Goal: Task Accomplishment & Management: Complete application form

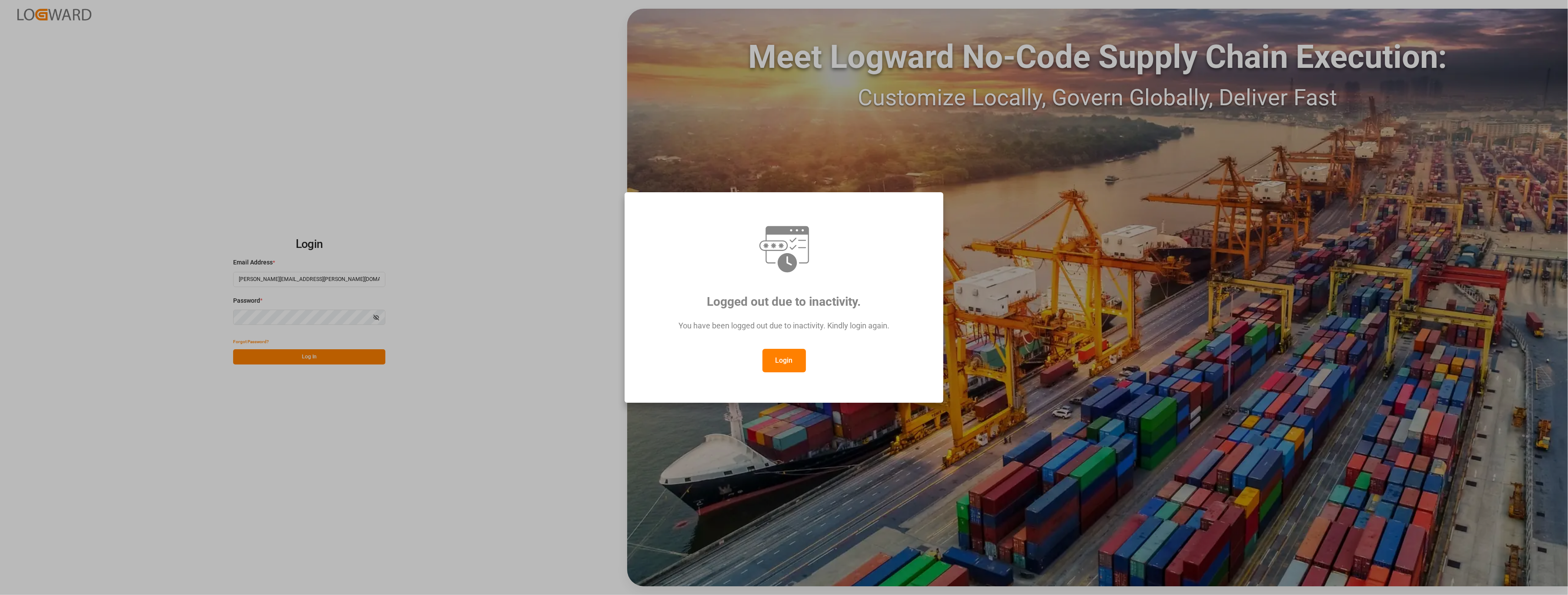
click at [795, 365] on button "Login" at bounding box center [784, 360] width 43 height 24
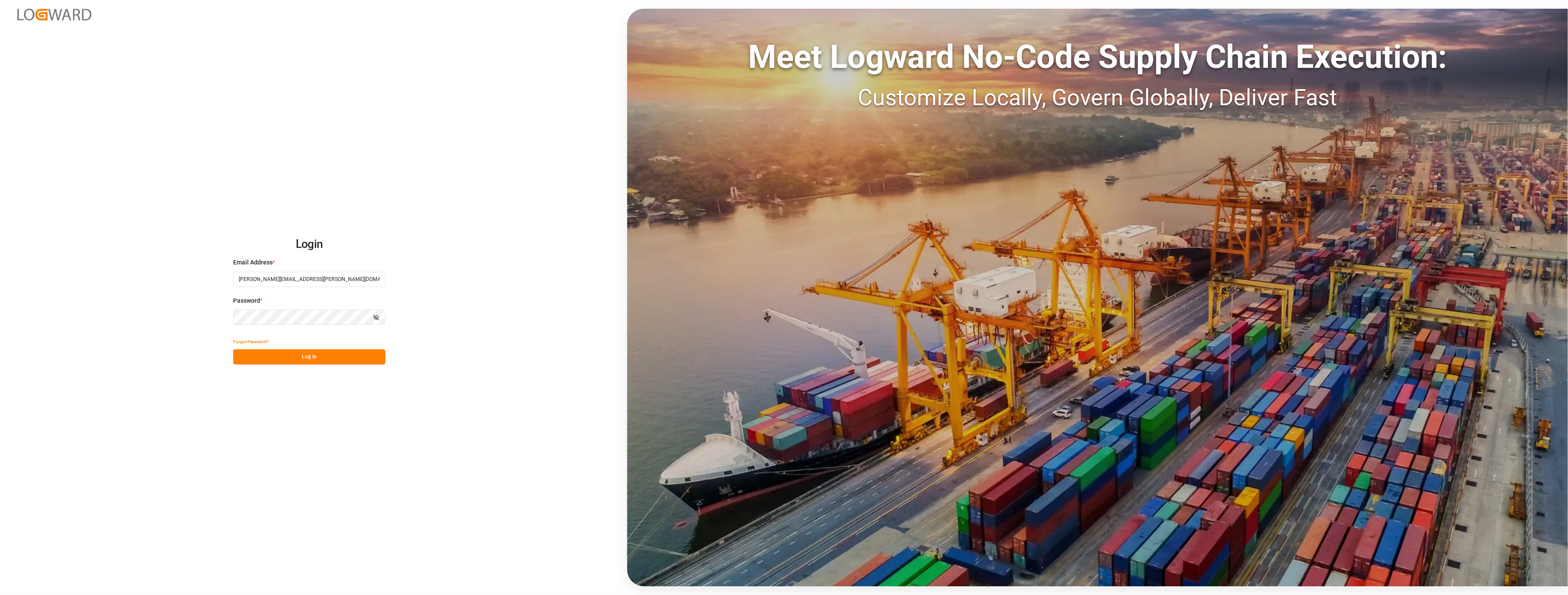
click at [314, 353] on button "Log In" at bounding box center [309, 357] width 152 height 15
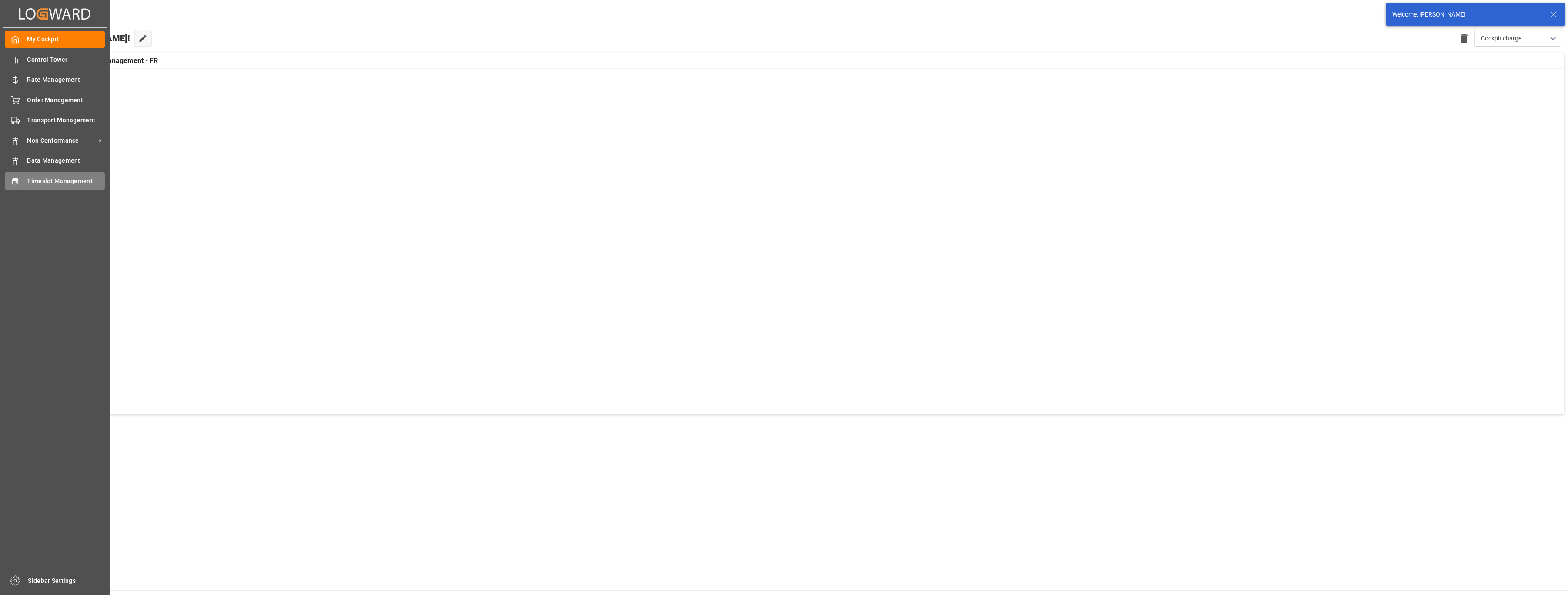
click at [8, 176] on div at bounding box center [12, 180] width 15 height 9
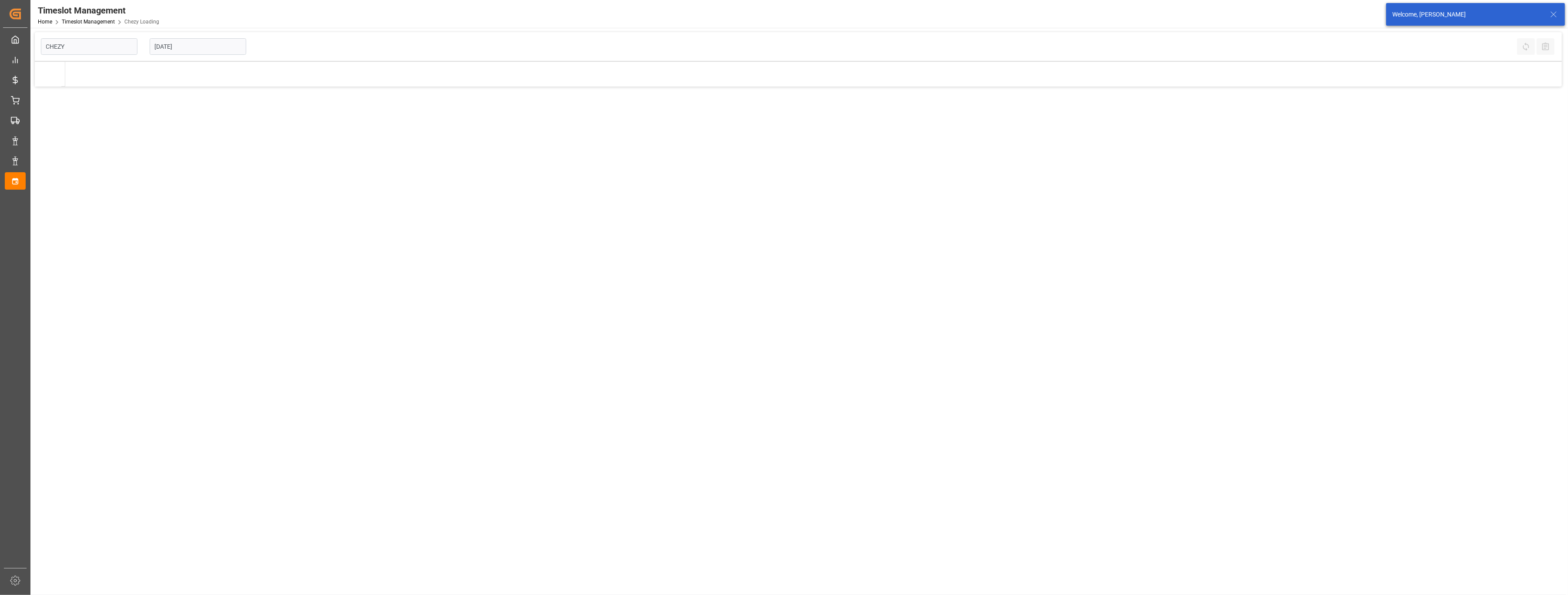
type input "Chezy Loading"
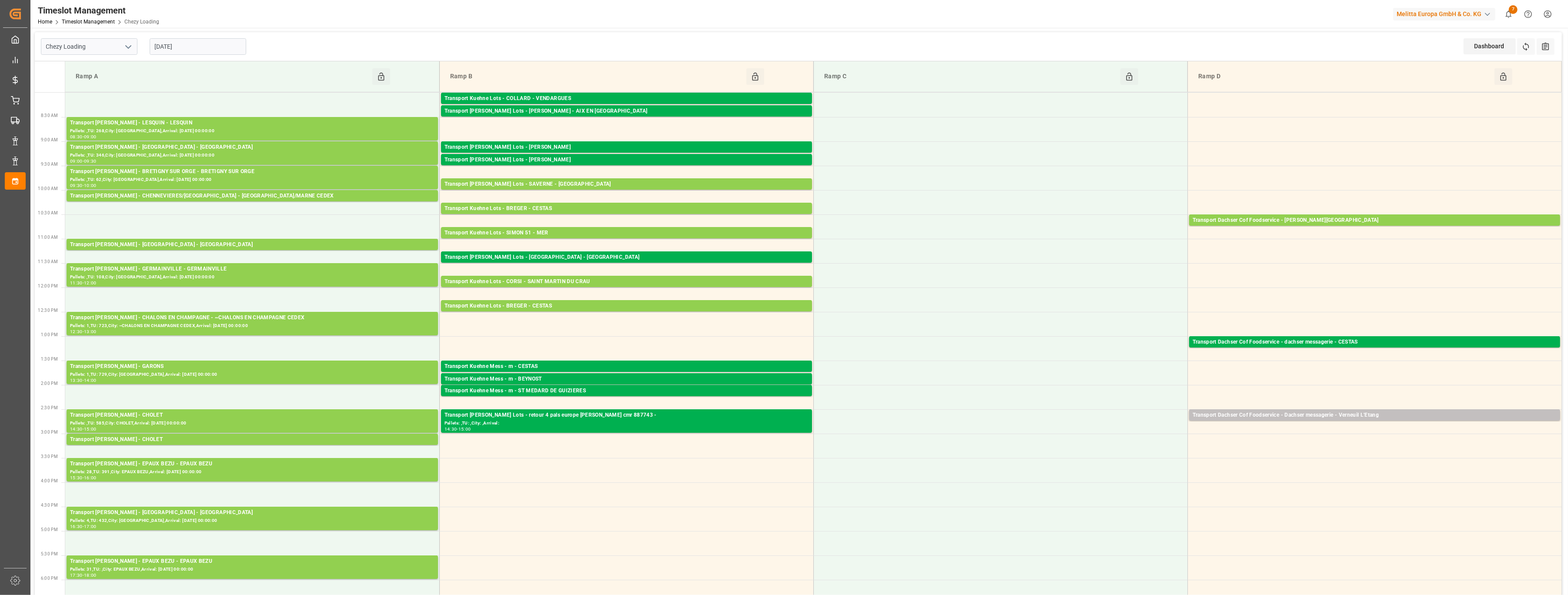
click at [201, 37] on div "[DATE]" at bounding box center [198, 46] width 109 height 29
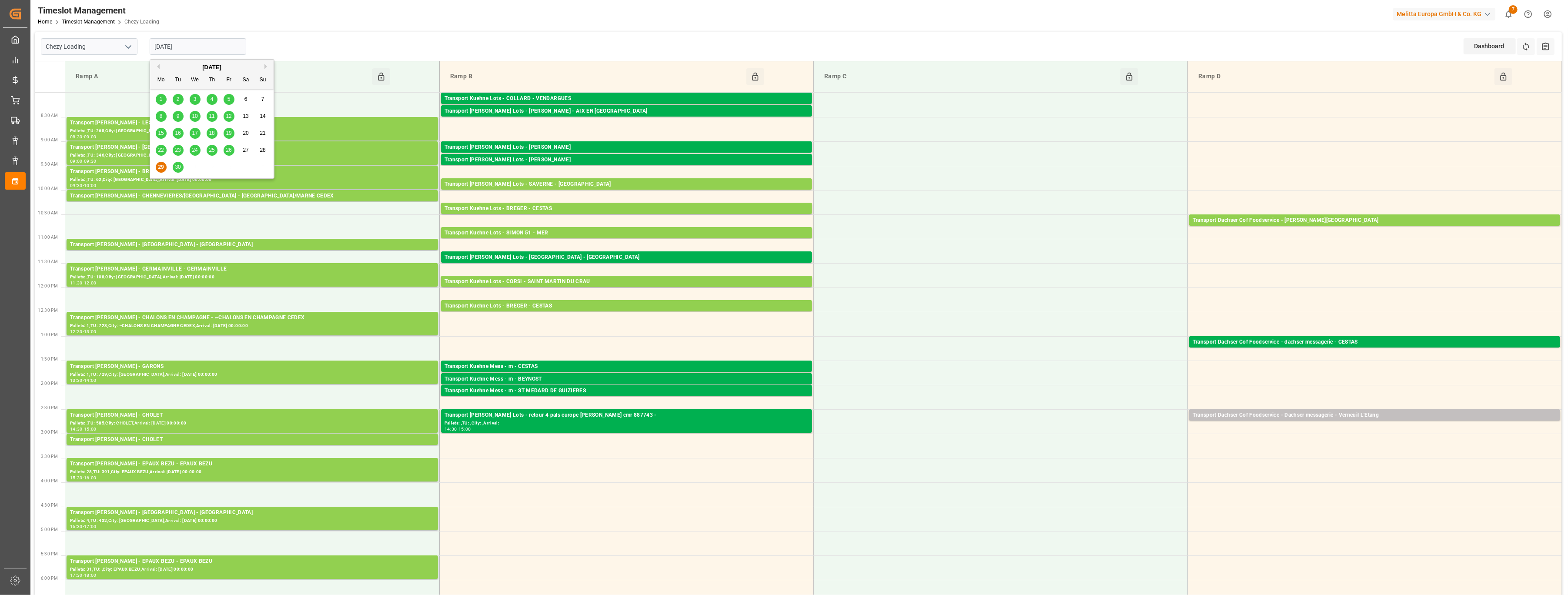
click at [200, 48] on input "[DATE]" at bounding box center [198, 46] width 97 height 16
click at [177, 164] on span "30" at bounding box center [177, 167] width 5 height 6
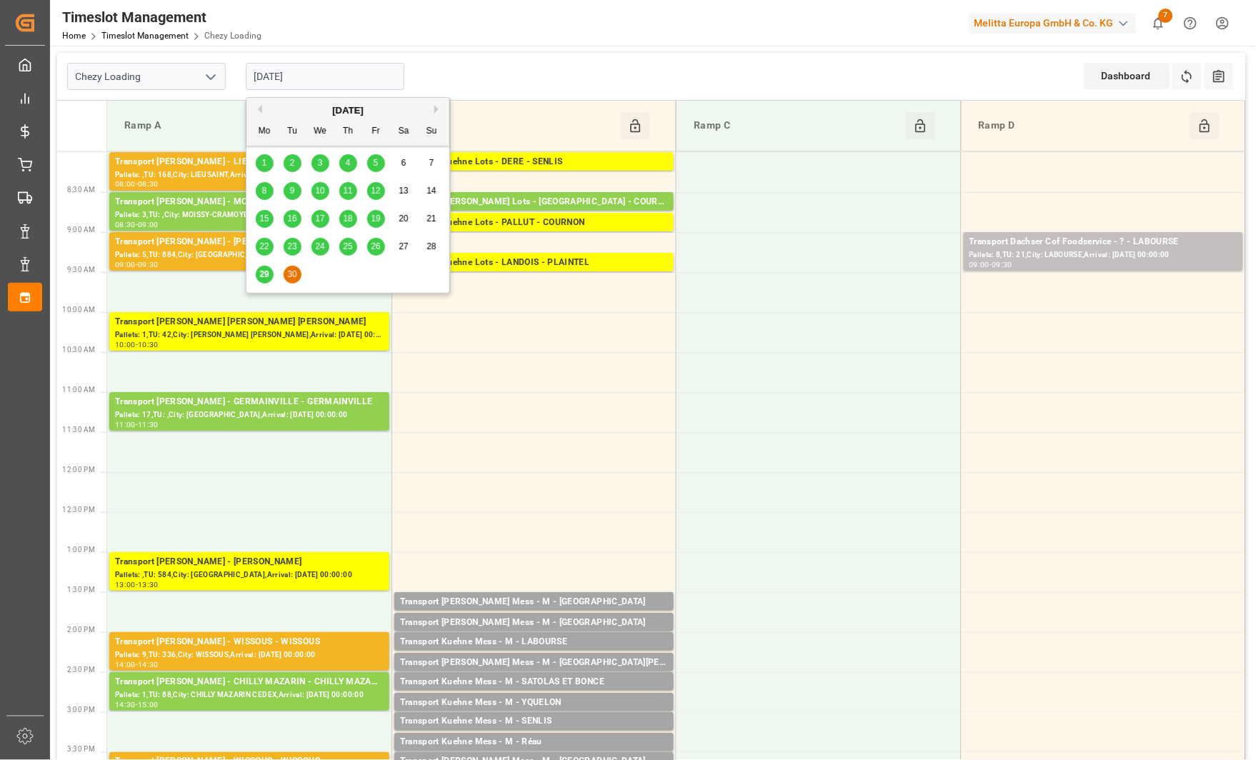
click at [332, 85] on input "[DATE]" at bounding box center [325, 76] width 159 height 27
click at [439, 106] on button "Next Month" at bounding box center [438, 109] width 9 height 9
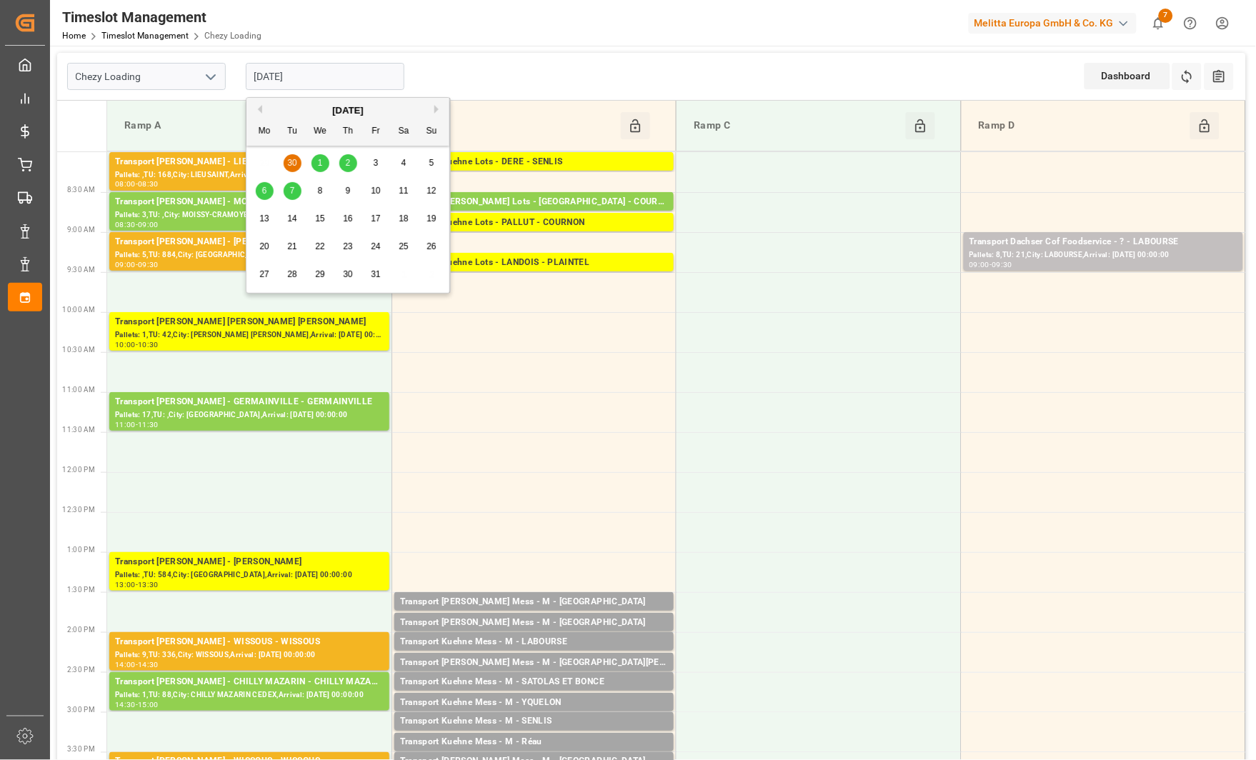
click at [323, 161] on div "1" at bounding box center [321, 163] width 18 height 17
type input "[DATE]"
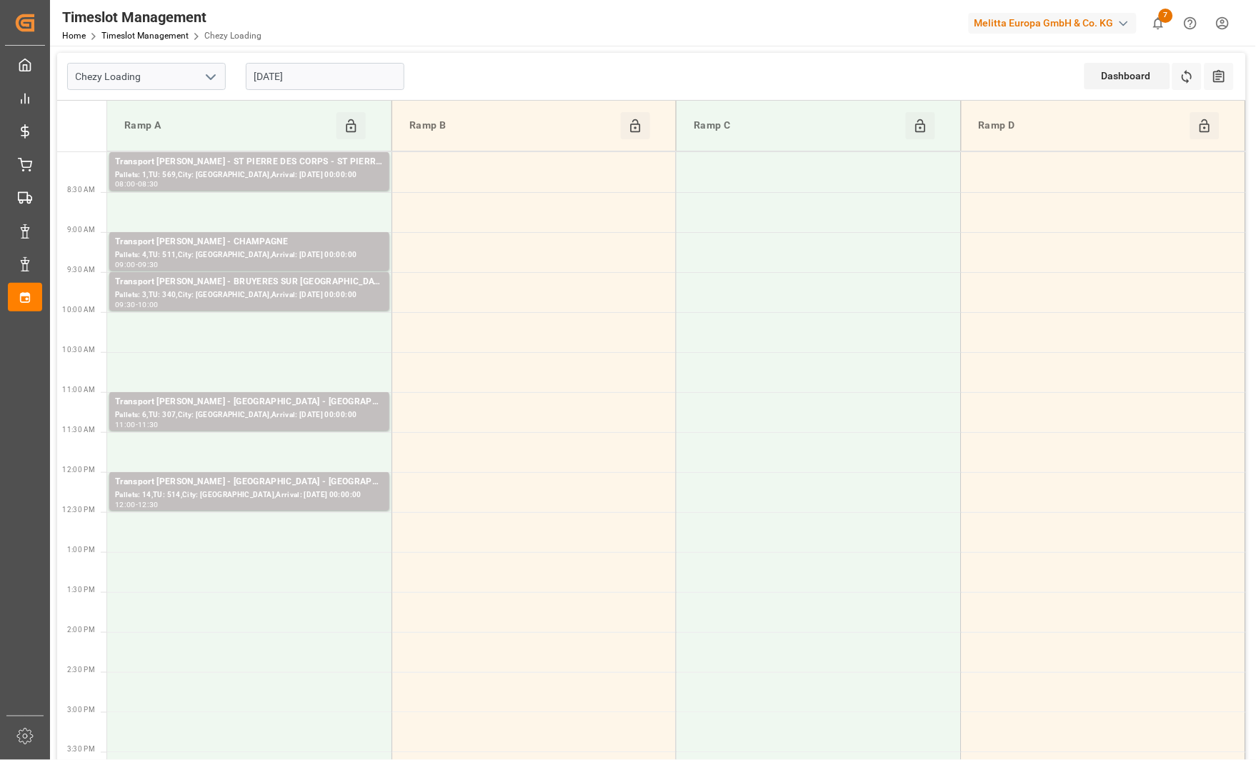
click at [333, 77] on input "[DATE]" at bounding box center [325, 76] width 159 height 27
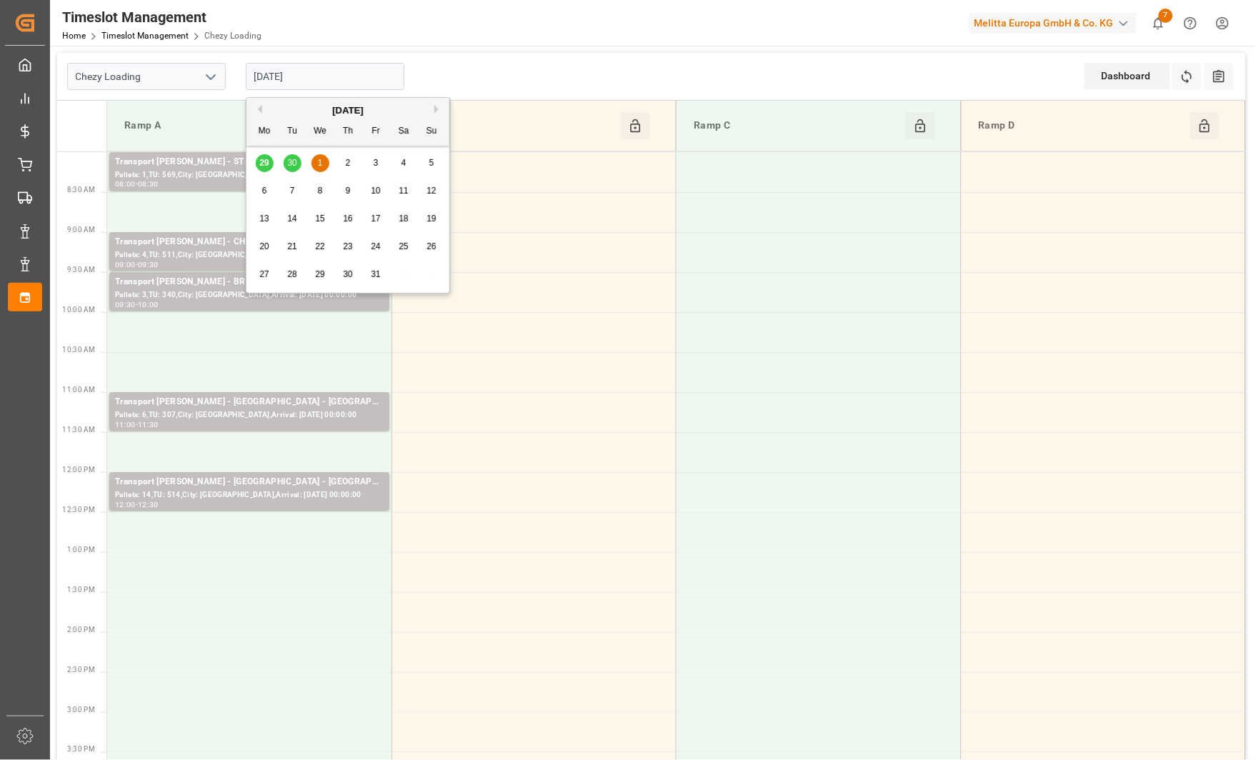
click at [292, 156] on div "29 30 1 2 3 4 5" at bounding box center [348, 163] width 195 height 28
click at [292, 160] on div "29 30 1 2 3 4 5" at bounding box center [348, 163] width 195 height 28
click at [293, 166] on div "29 30 1 2 3 4 5" at bounding box center [348, 163] width 195 height 28
click at [291, 157] on div "29 30 1 2 3 4 5" at bounding box center [348, 163] width 195 height 28
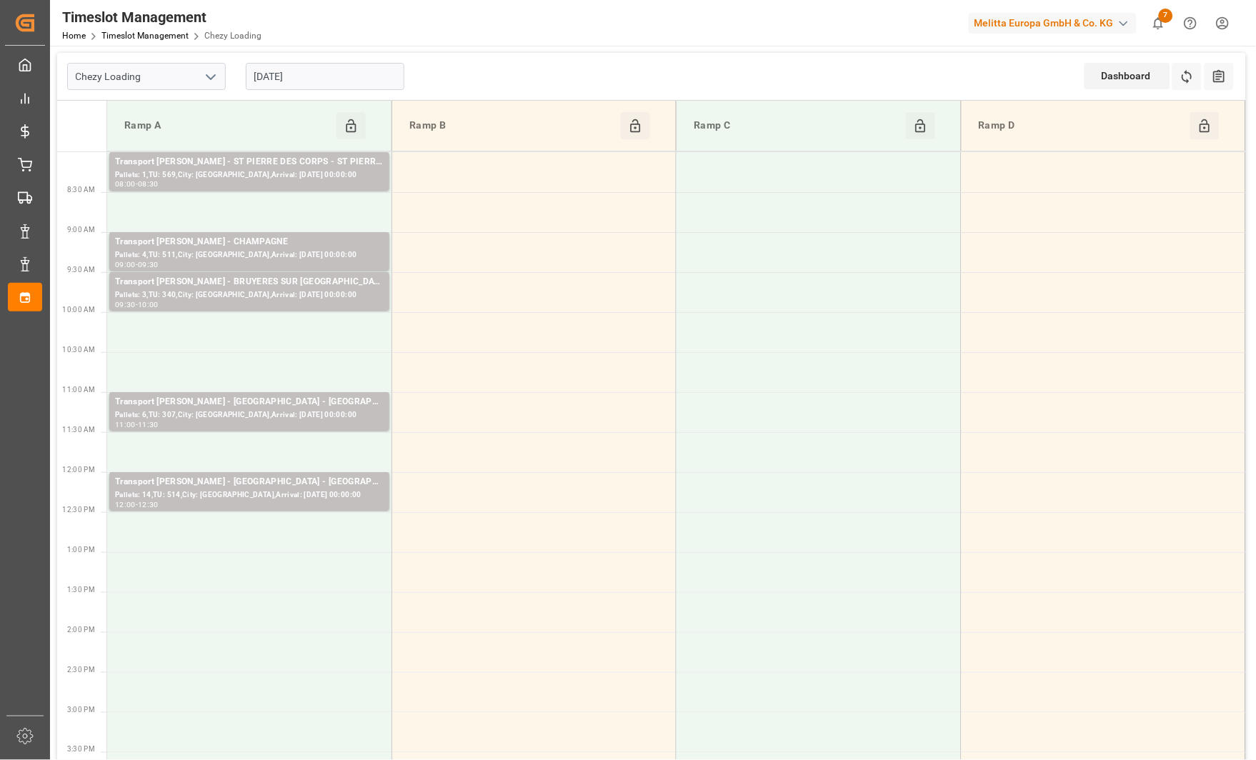
click at [223, 86] on input "Chezy Loading" at bounding box center [146, 76] width 159 height 27
click at [210, 83] on icon "open menu" at bounding box center [210, 77] width 17 height 17
click at [174, 132] on div "Chezy Unloading" at bounding box center [146, 140] width 157 height 32
type input "Chezy Unloading"
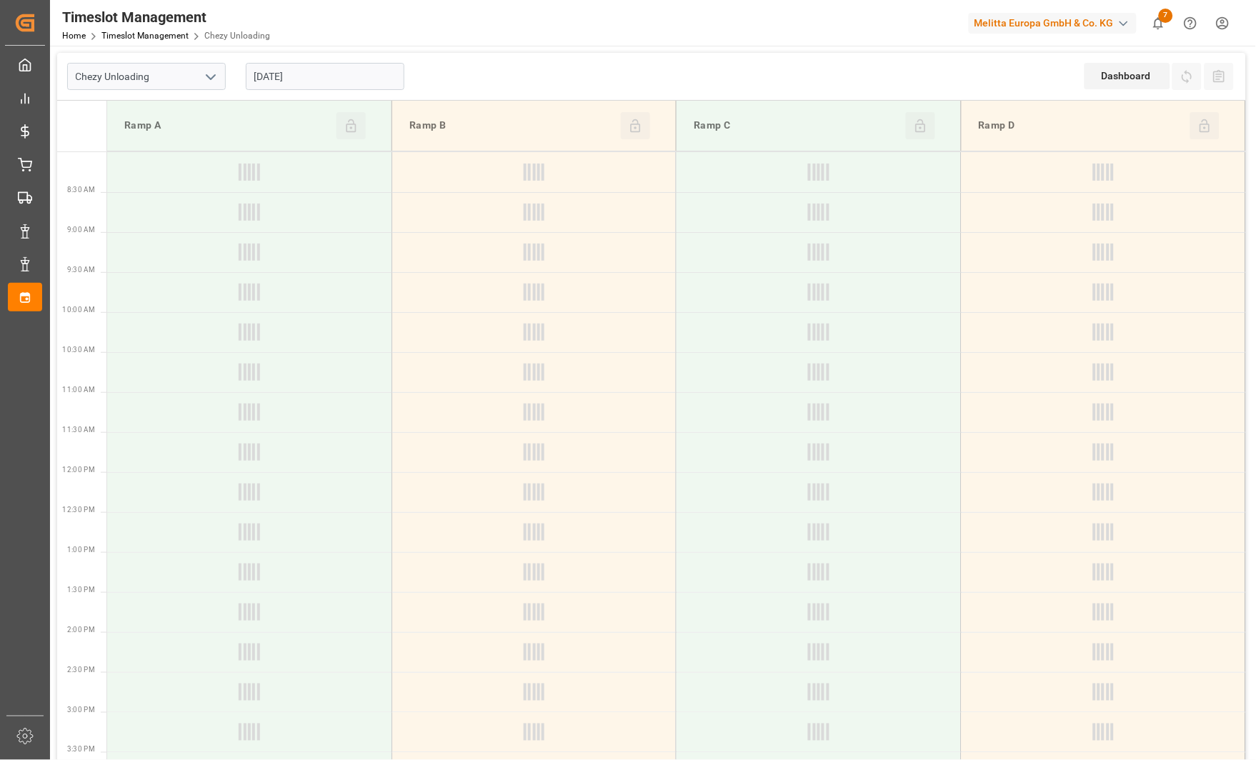
click at [313, 77] on input "[DATE]" at bounding box center [325, 76] width 159 height 27
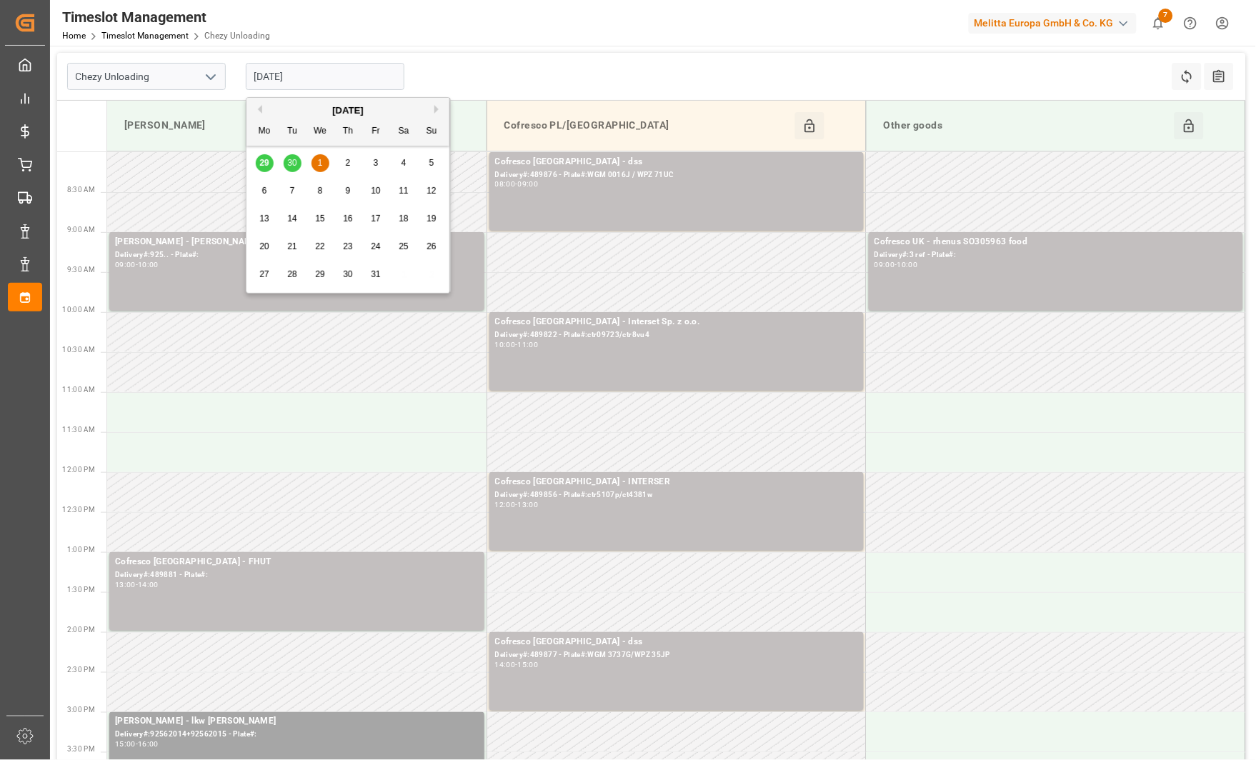
click at [258, 106] on button "Previous Month" at bounding box center [258, 109] width 9 height 9
click at [293, 272] on span "30" at bounding box center [291, 274] width 9 height 10
type input "[DATE]"
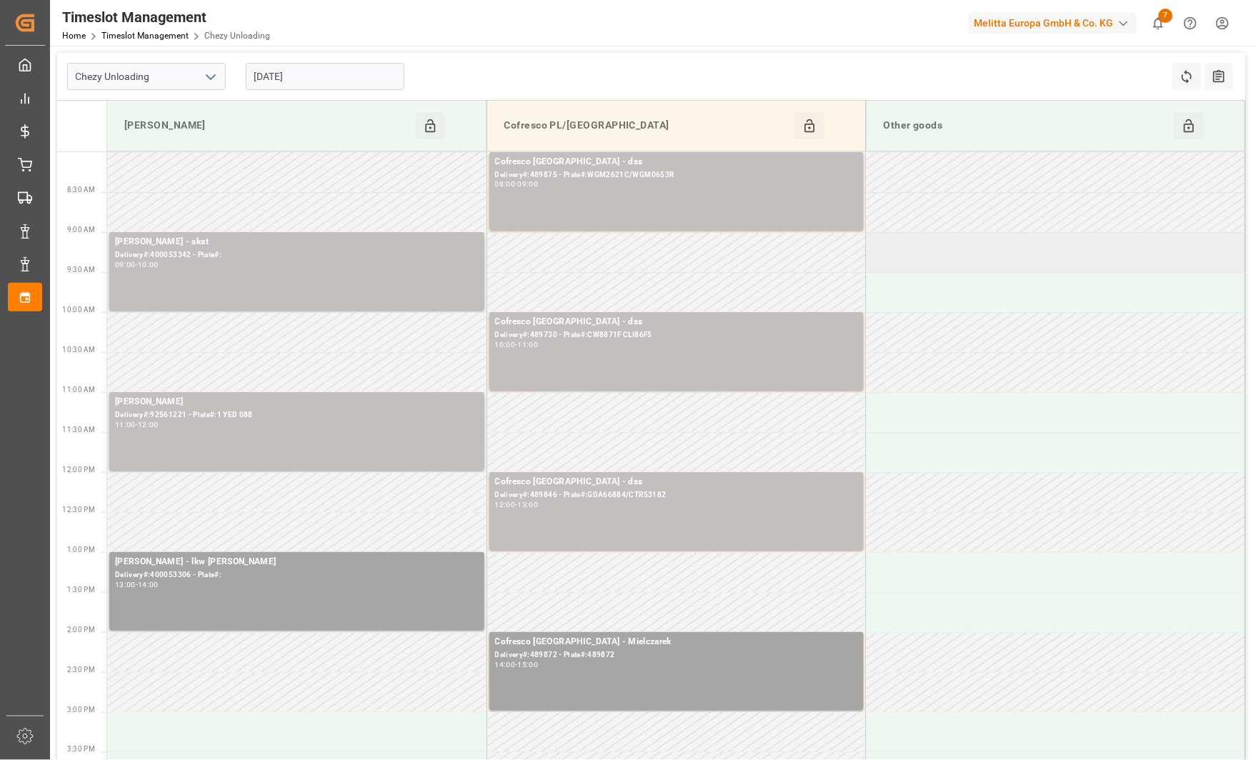
click at [963, 237] on td at bounding box center [1055, 252] width 379 height 40
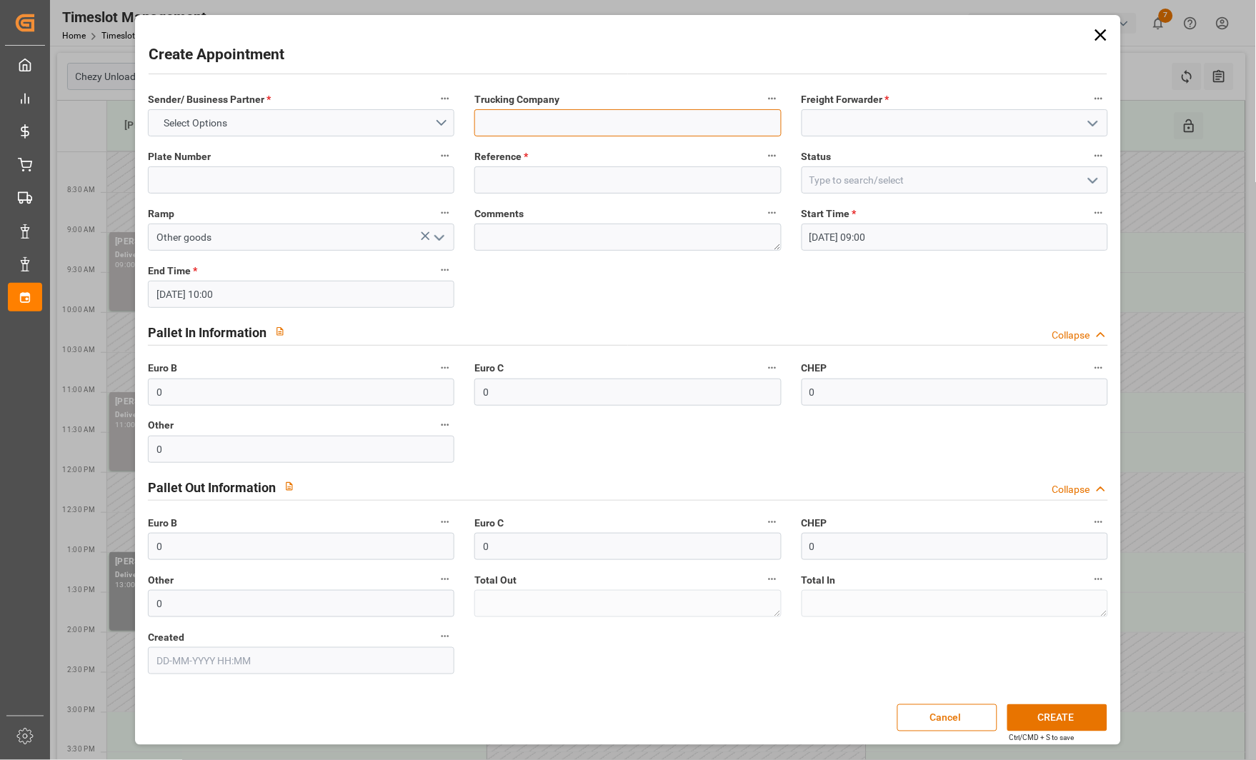
click at [664, 131] on input at bounding box center [627, 122] width 307 height 27
type input "eversia"
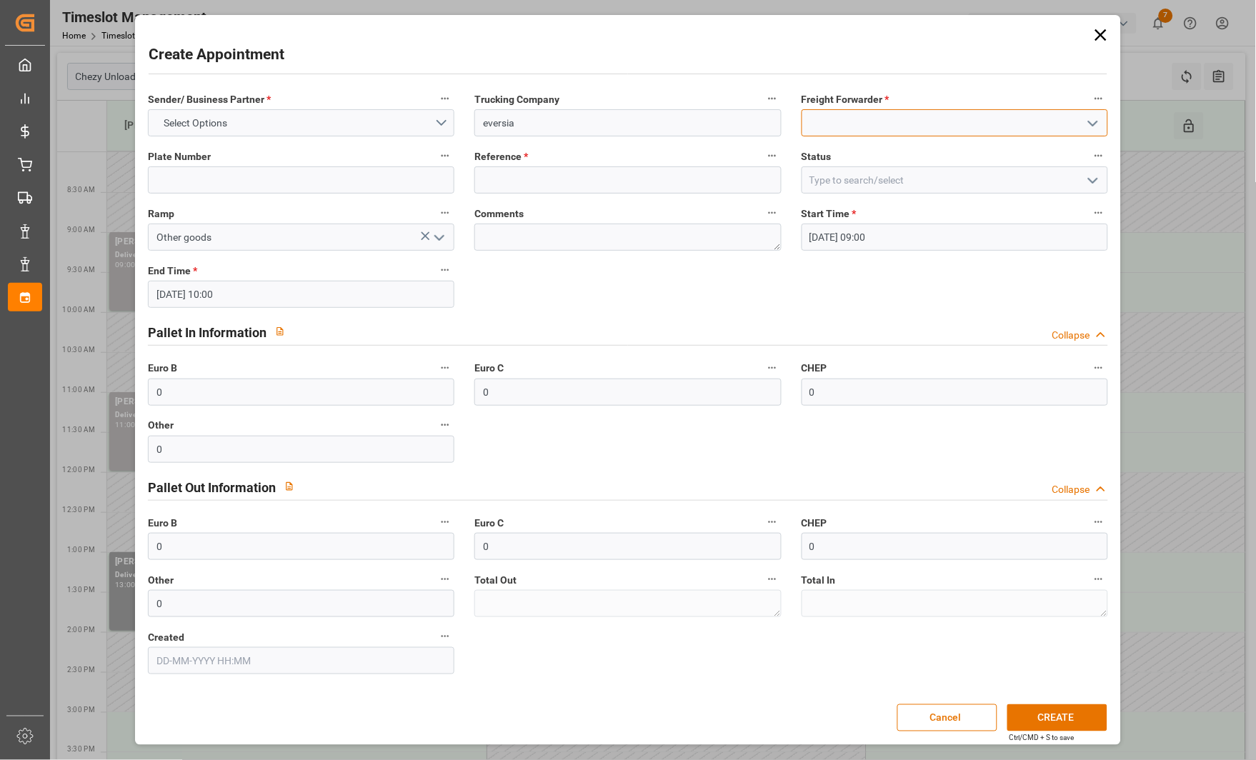
click at [807, 125] on input at bounding box center [955, 122] width 307 height 27
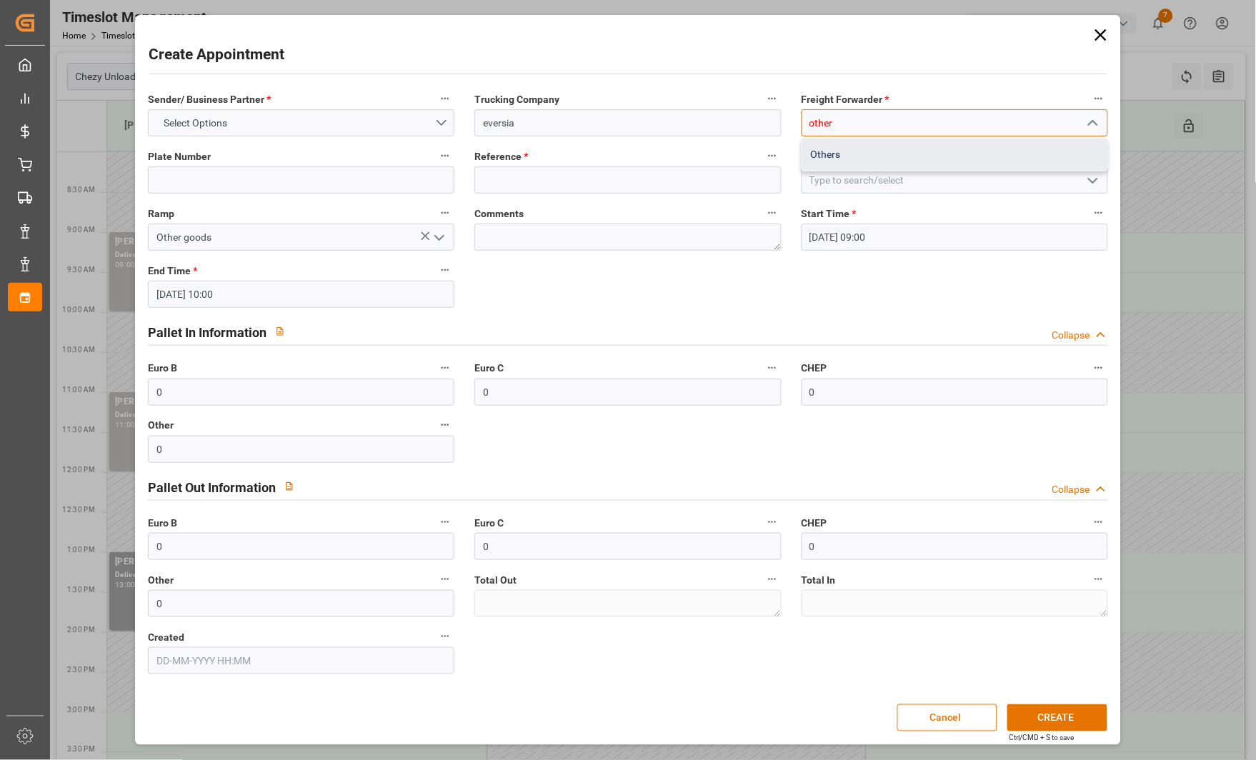
click at [841, 156] on div "Others" at bounding box center [954, 155] width 305 height 32
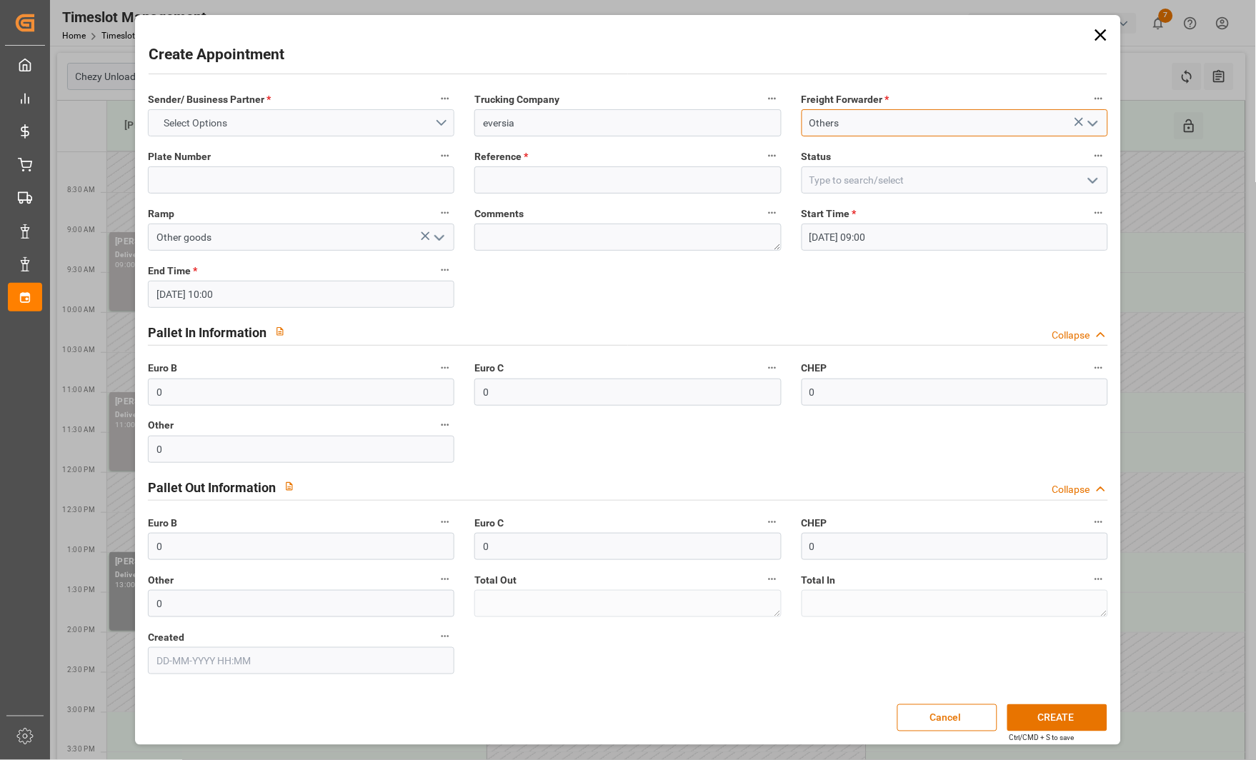
type input "Others"
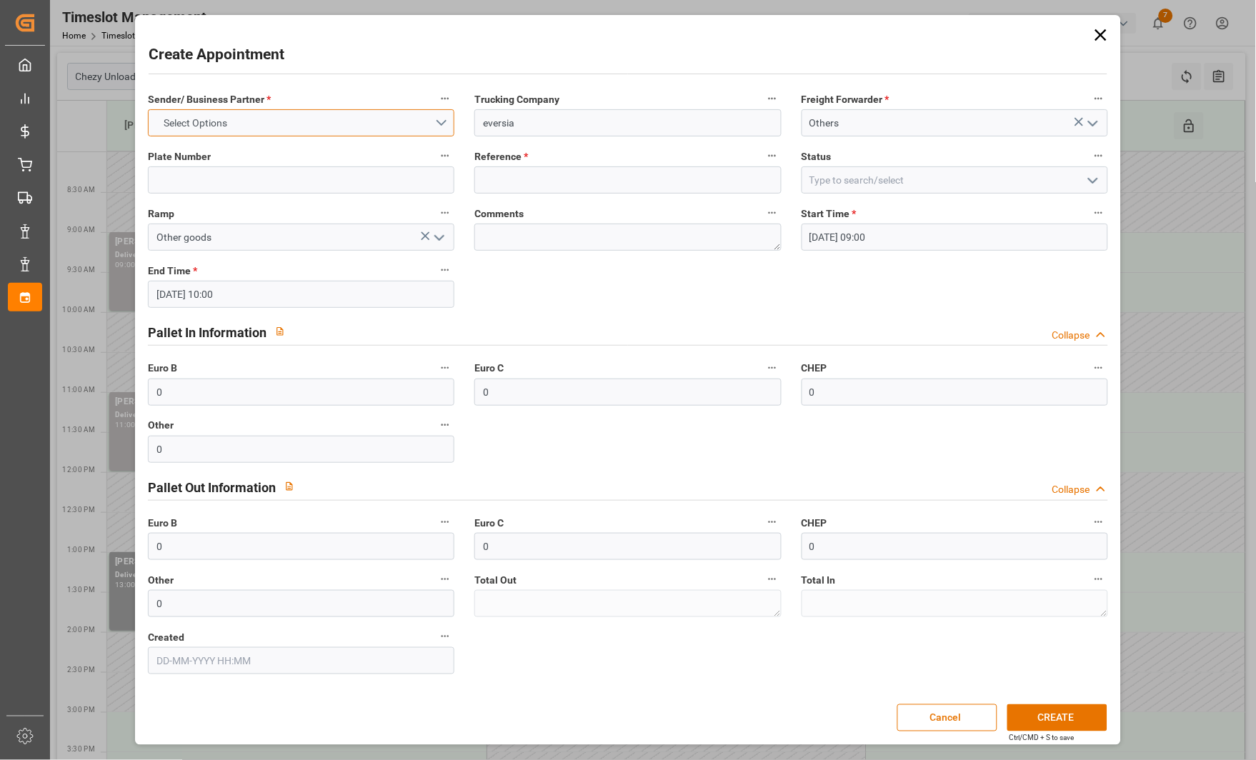
click at [316, 122] on button "Select Options" at bounding box center [301, 122] width 307 height 27
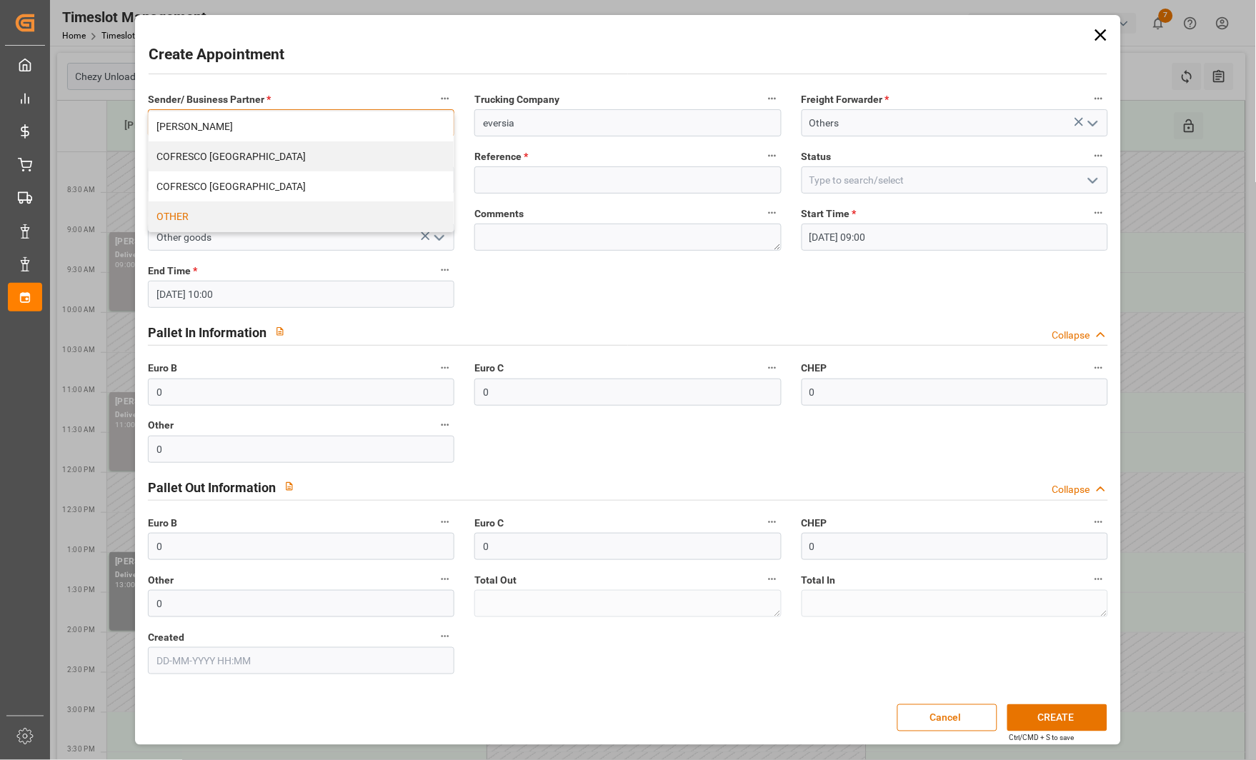
click at [258, 217] on div "OTHER" at bounding box center [301, 217] width 305 height 30
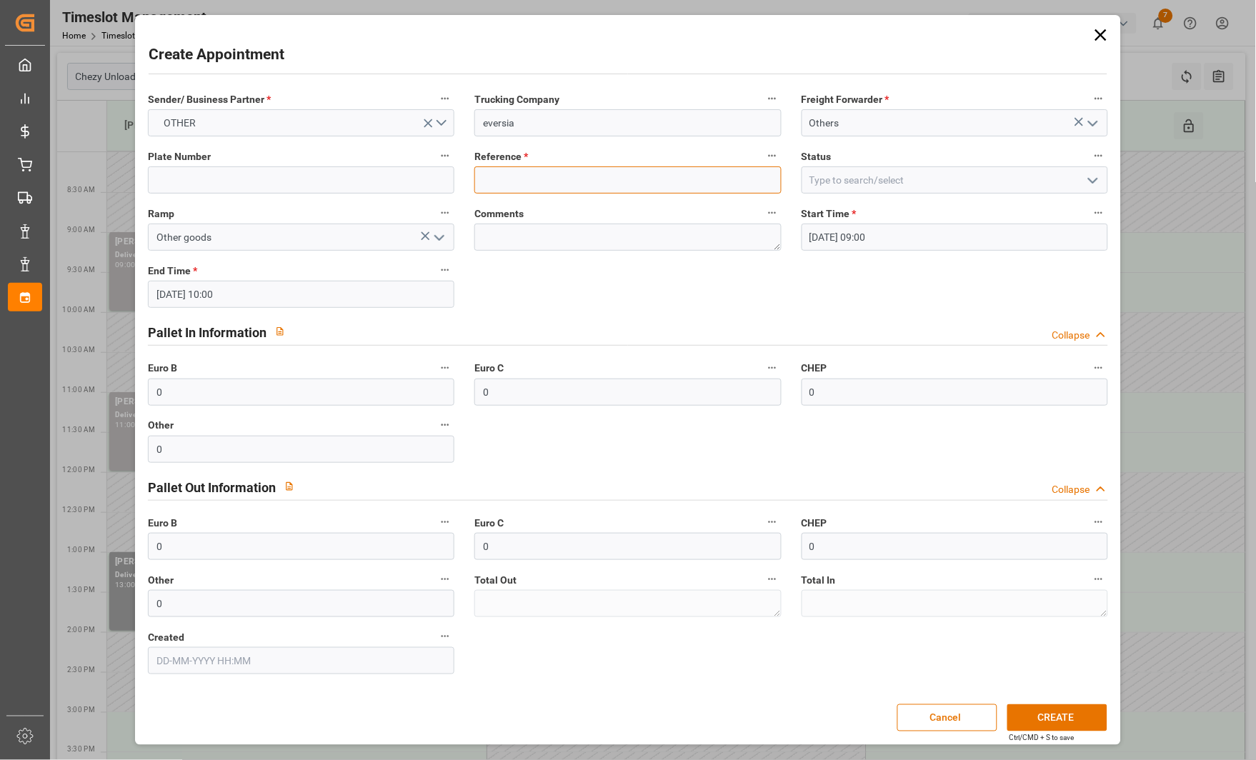
click at [503, 187] on input at bounding box center [627, 179] width 307 height 27
type input "6781517"
click at [540, 121] on input "eversia" at bounding box center [627, 122] width 307 height 27
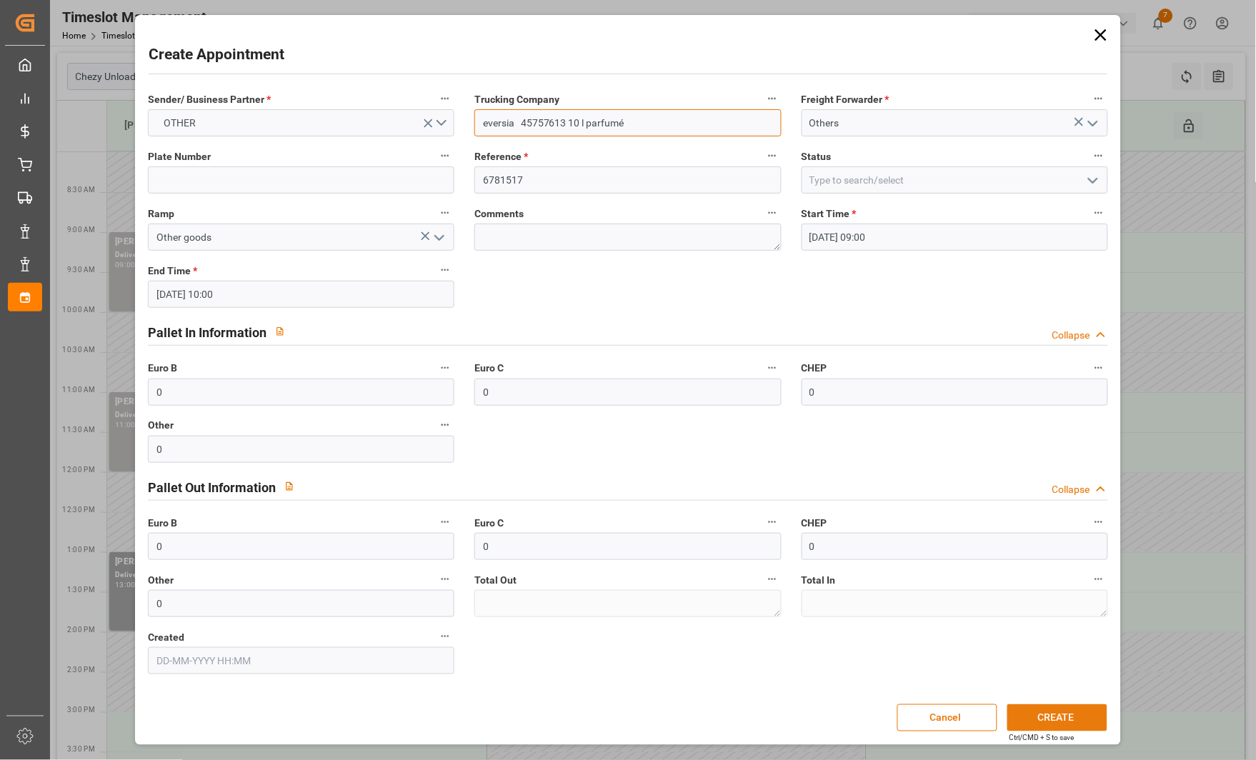
type input "eversia 45757613 10 l parfumé"
click at [1035, 709] on button "CREATE" at bounding box center [1058, 718] width 100 height 27
